Goal: Task Accomplishment & Management: Use online tool/utility

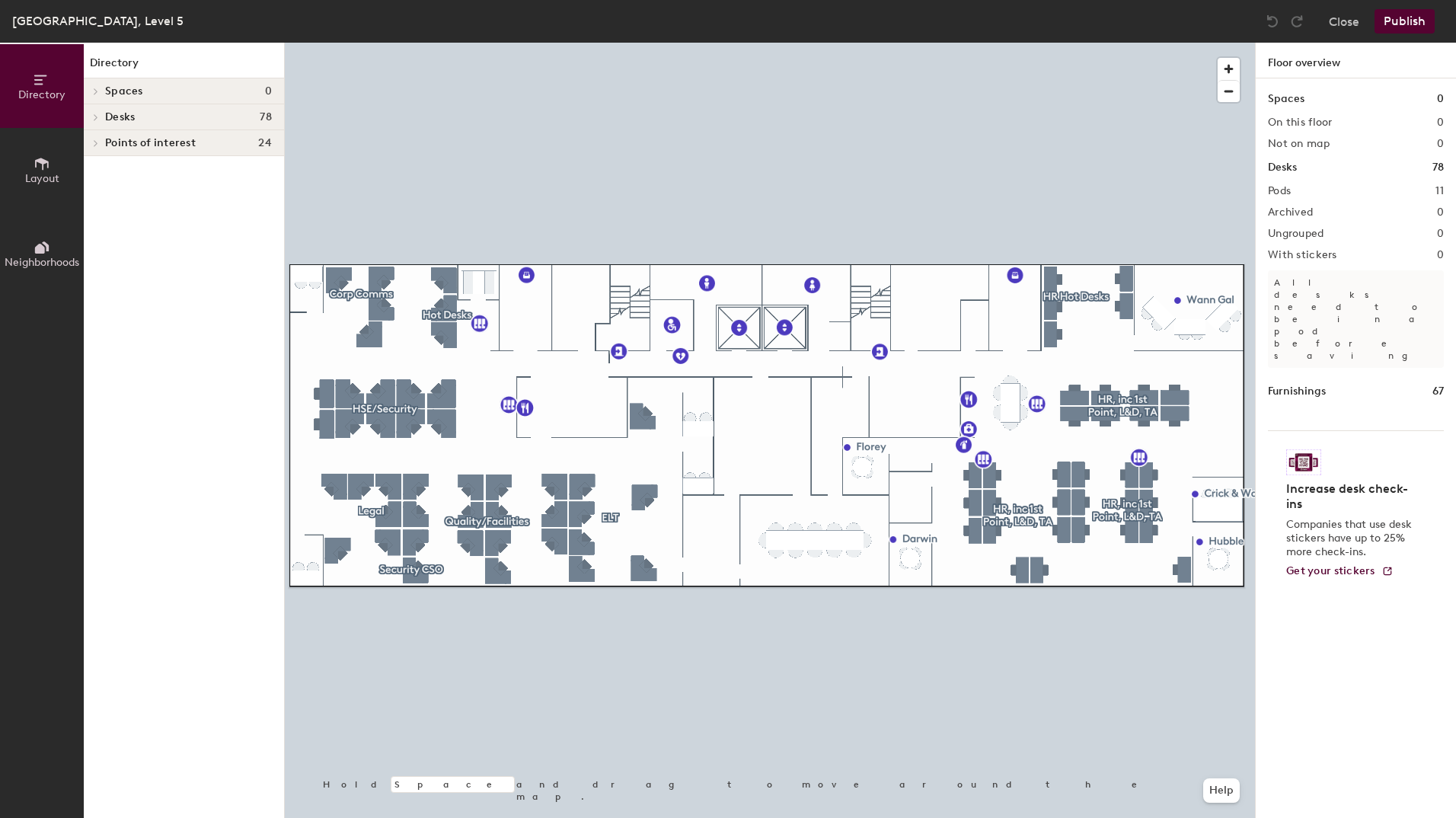
click at [95, 147] on div at bounding box center [93, 143] width 20 height 25
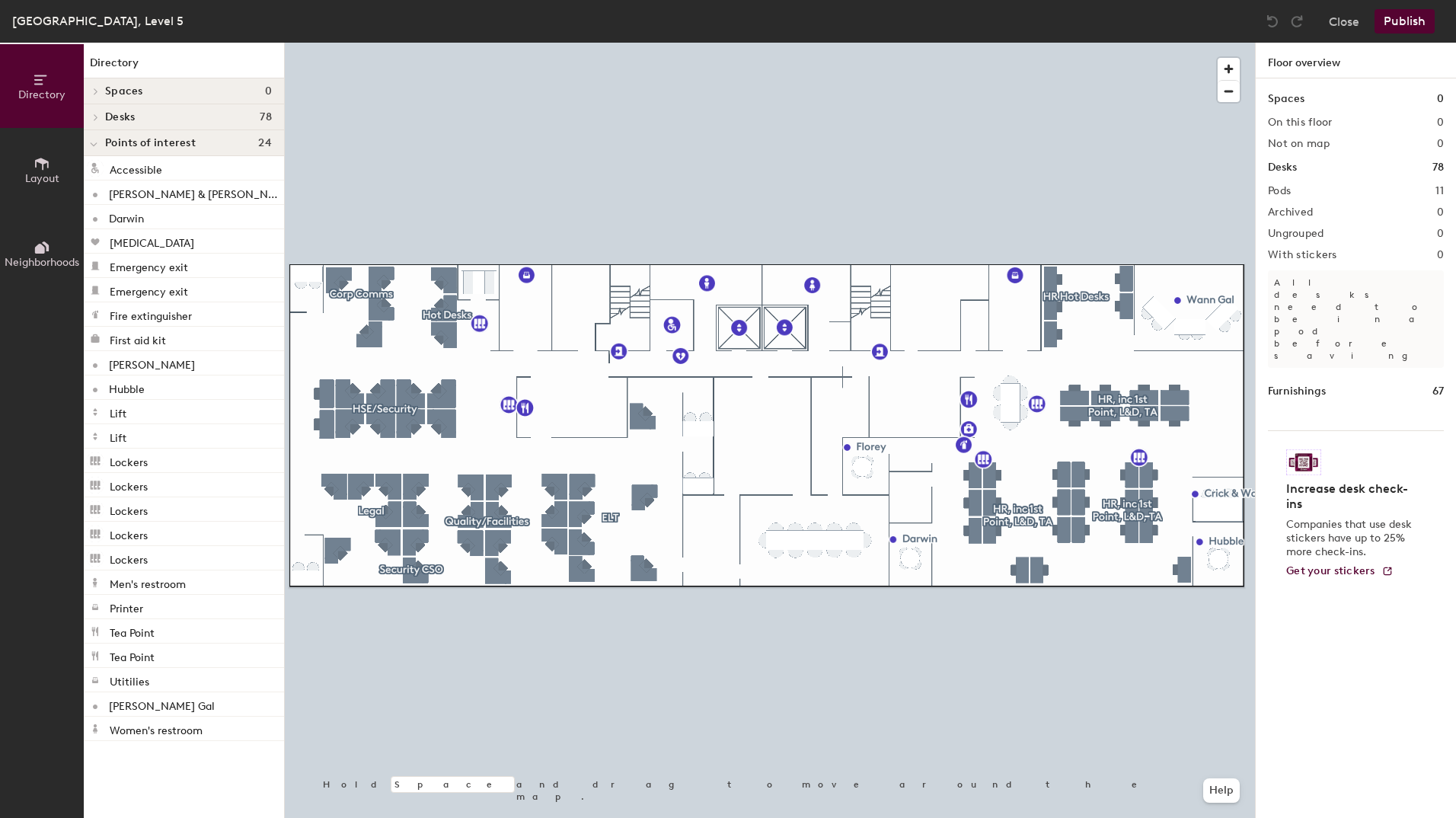
click at [39, 159] on icon at bounding box center [42, 164] width 14 height 12
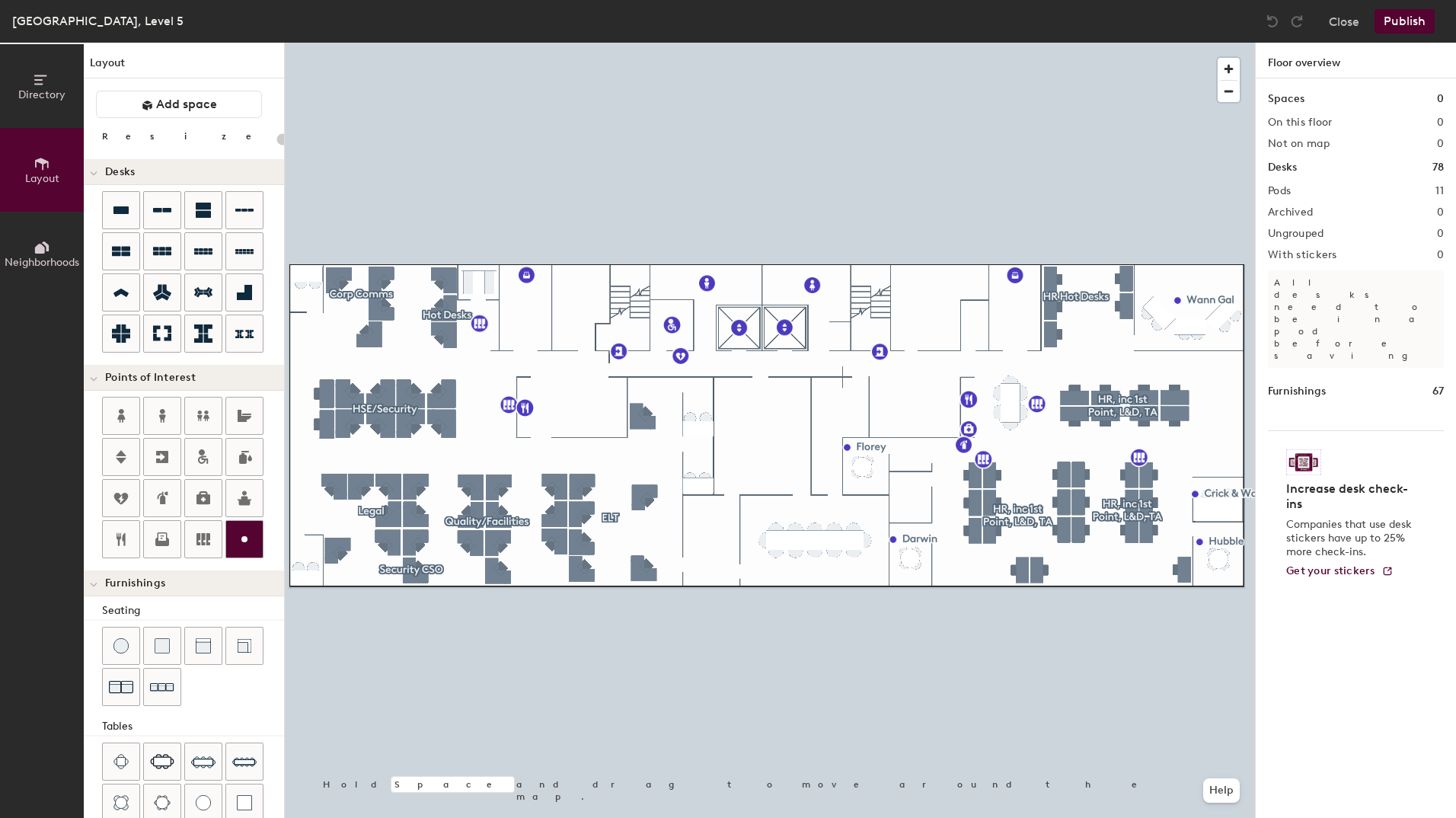
click at [687, 398] on div "Directory Layout Neighborhoods Layout Add space Resize Desks Points of Interest…" at bounding box center [728, 430] width 1456 height 775
click at [250, 548] on icon at bounding box center [244, 539] width 18 height 18
click at [697, 399] on div "Directory Layout Neighborhoods Layout Add space Resize Desks Points of Interest…" at bounding box center [728, 430] width 1456 height 775
type input "20"
click at [785, 401] on div "EUREKA Done Hold Space and drag to move around the map. Help" at bounding box center [770, 430] width 970 height 775
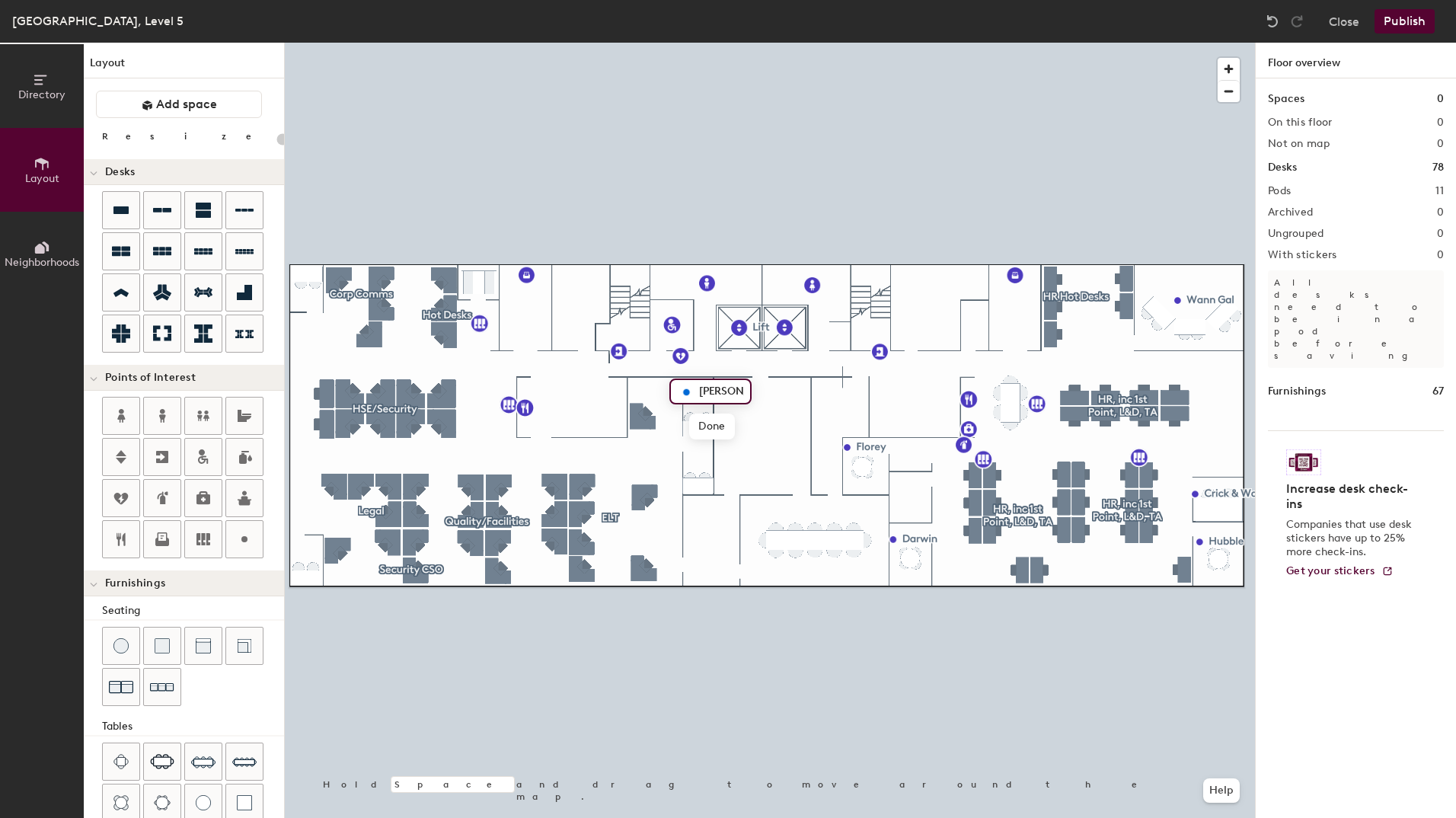
type input "Eureka"
click at [719, 419] on span "Done" at bounding box center [712, 427] width 45 height 26
click at [239, 538] on icon at bounding box center [244, 539] width 18 height 18
type input "20"
type input "Innovation"
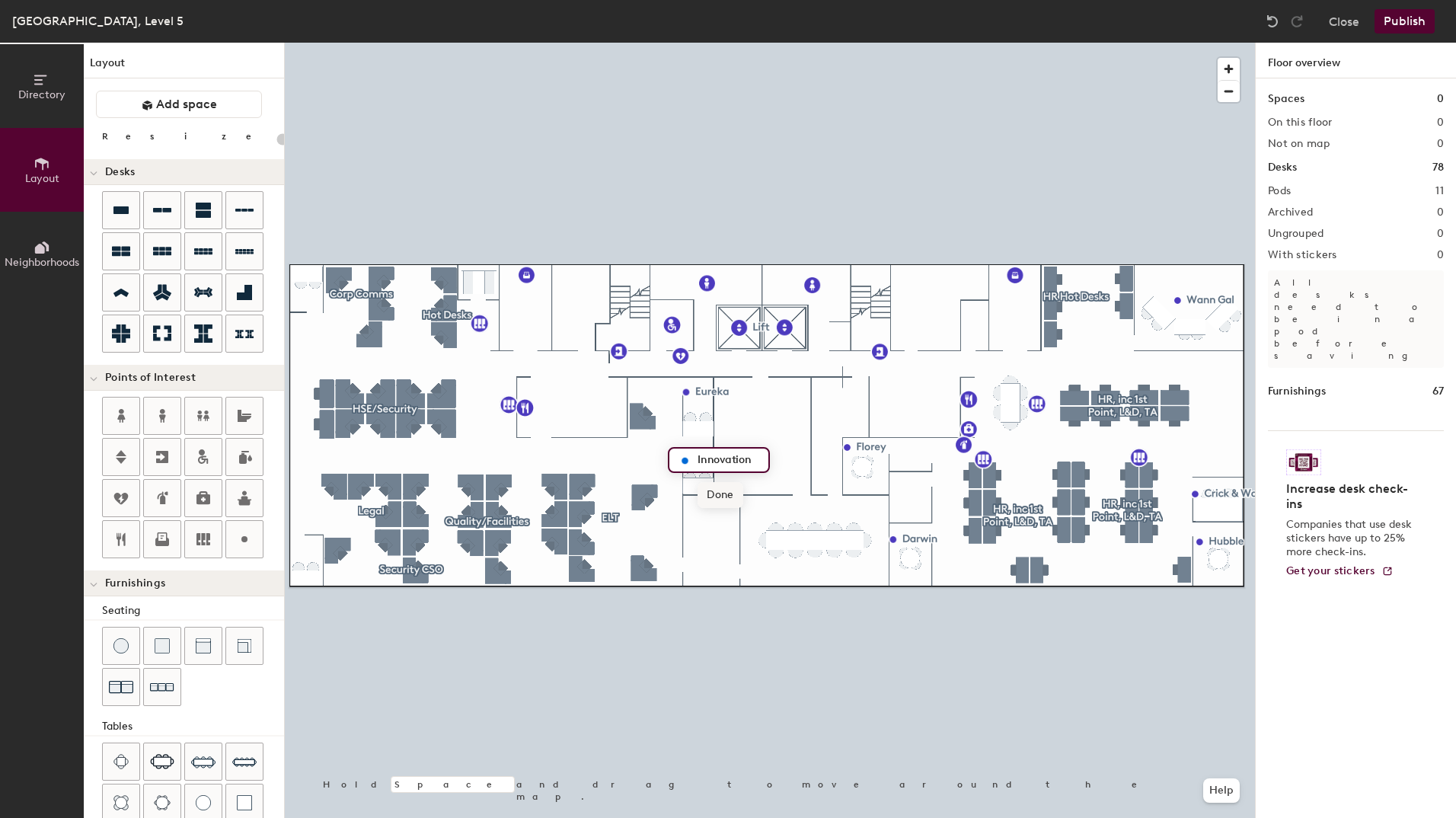
click at [704, 491] on span "Done" at bounding box center [720, 496] width 45 height 26
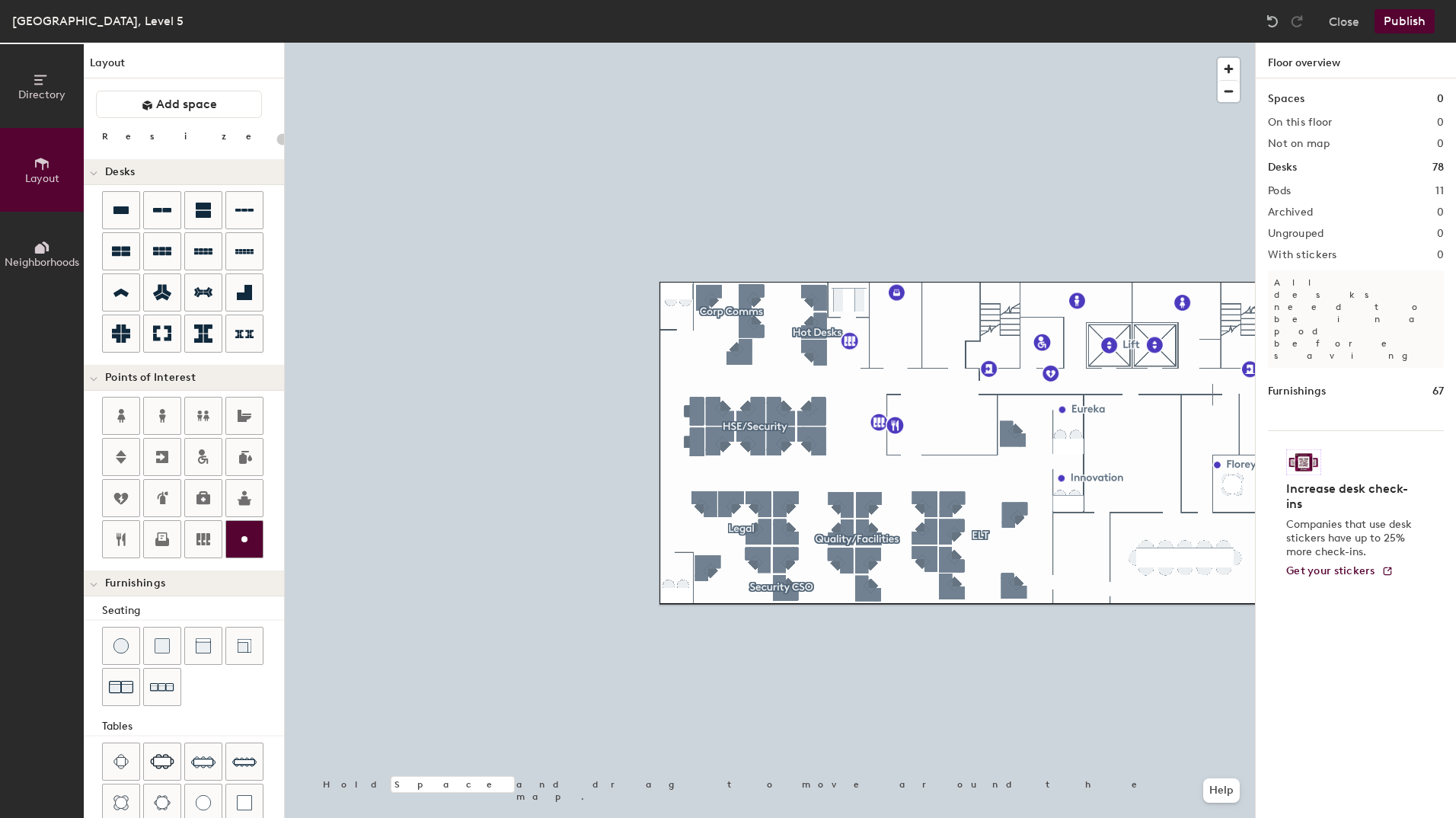
click at [667, 313] on div "Directory Layout Neighborhoods Layout Add space Resize Desks Points of Interest…" at bounding box center [728, 430] width 1456 height 775
click at [662, 314] on div "Directory Layout Neighborhoods Layout Add space Resize Desks Points of Interest…" at bounding box center [728, 430] width 1456 height 775
type input "20"
type input "Galileo"
click at [692, 348] on span "Done" at bounding box center [688, 348] width 45 height 26
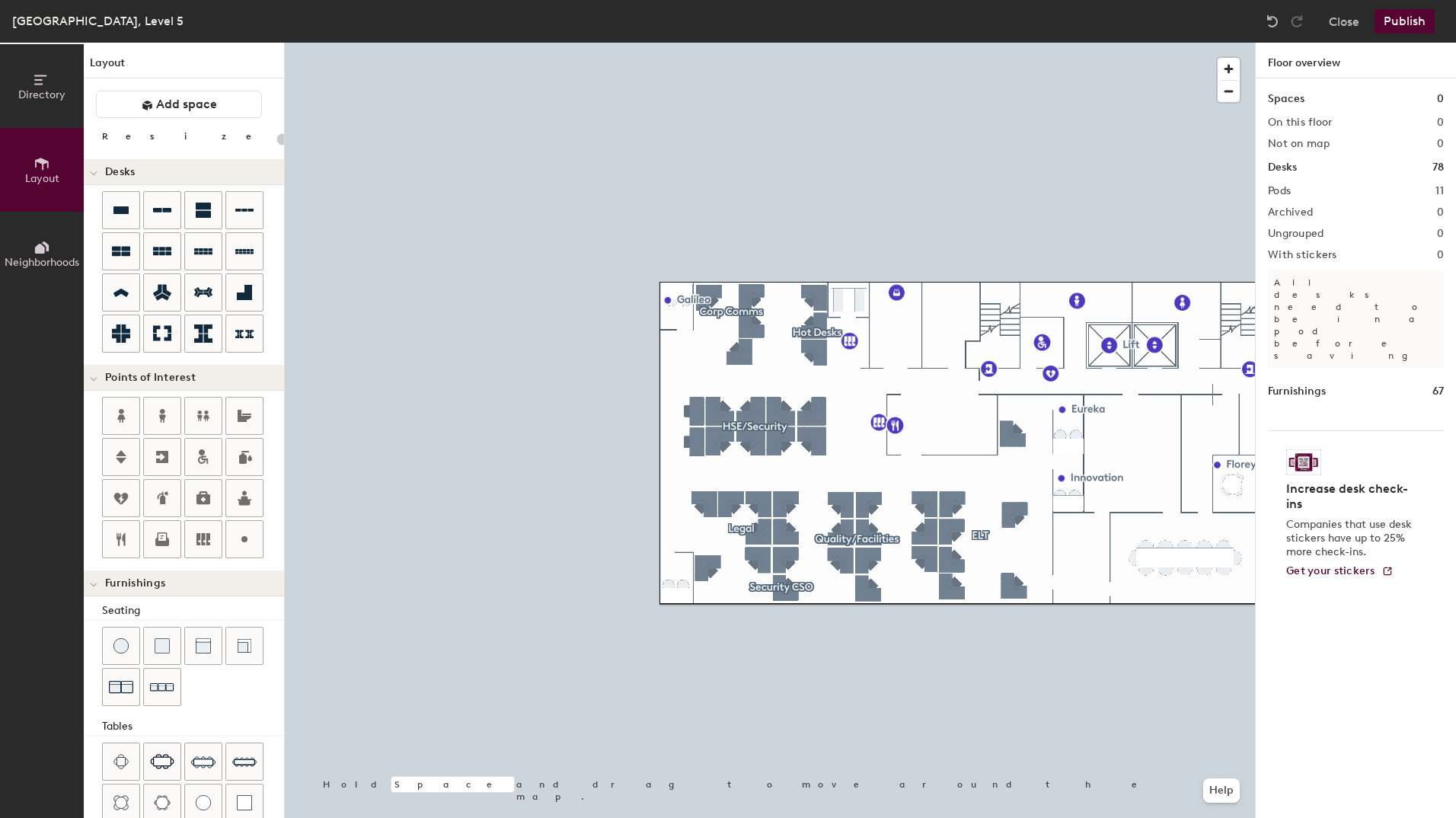
click at [1426, 20] on button "Publish" at bounding box center [1405, 21] width 60 height 24
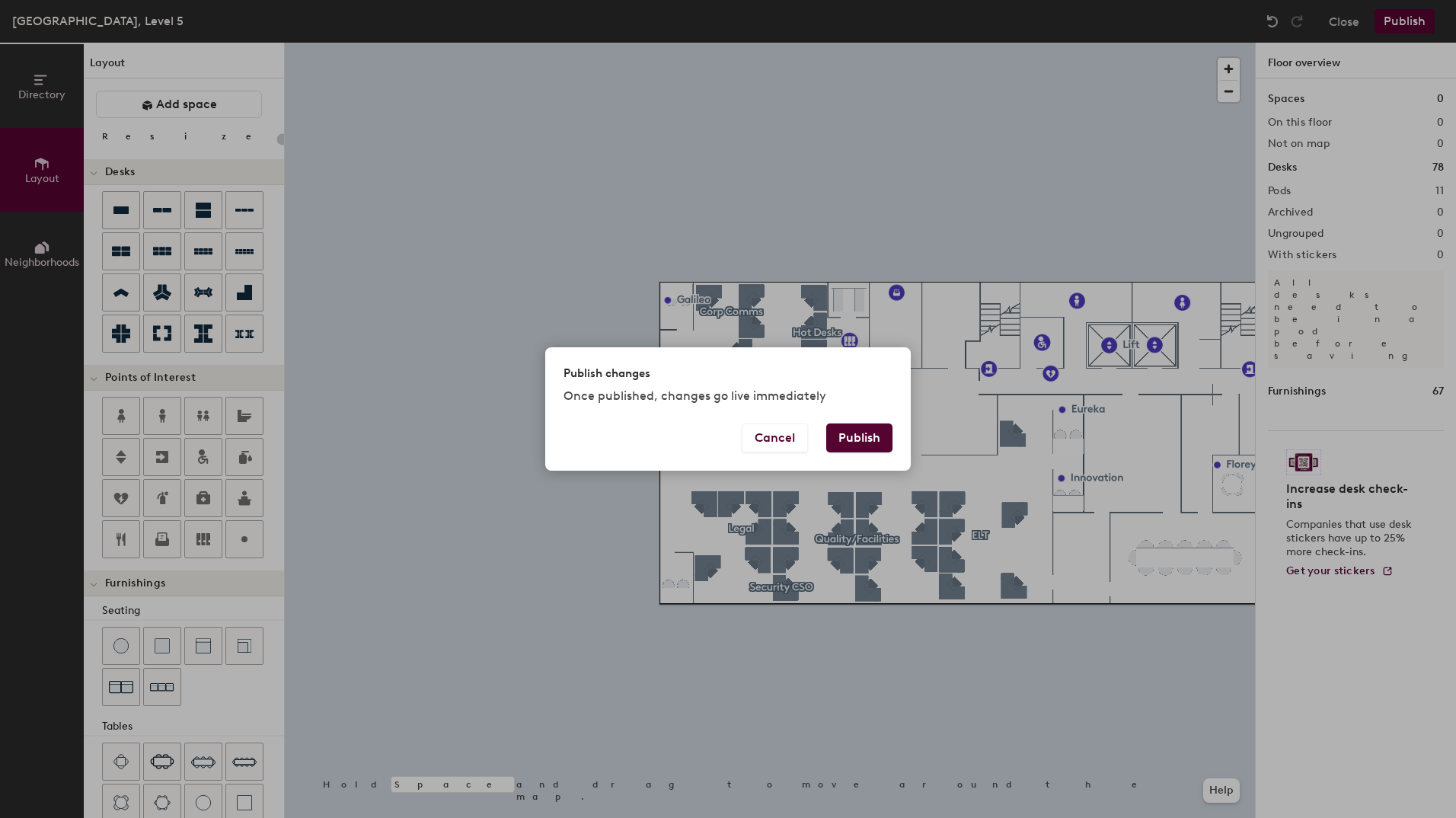
click at [875, 436] on button "Publish" at bounding box center [859, 437] width 66 height 29
type input "20"
